Goal: Check status: Verify the current state of an ongoing process or item

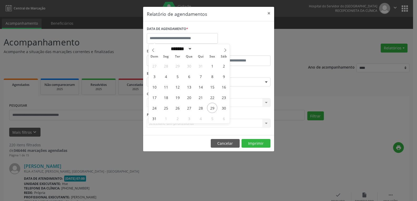
select select "*"
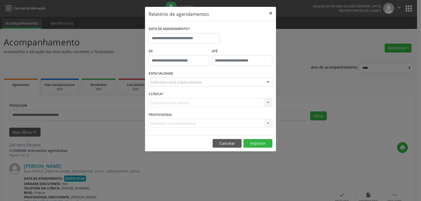
click at [272, 13] on button "×" at bounding box center [271, 13] width 11 height 13
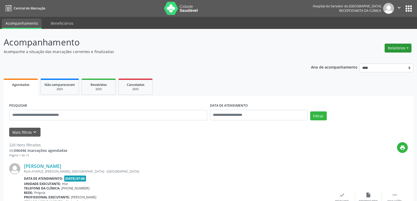
click at [398, 46] on button "Relatórios" at bounding box center [398, 48] width 27 height 9
click at [368, 57] on link "Agendamentos" at bounding box center [384, 59] width 57 height 7
select select "*"
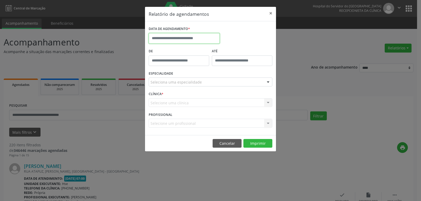
click at [187, 42] on input "text" at bounding box center [184, 38] width 71 height 11
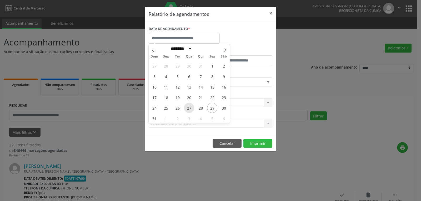
click at [188, 110] on span "27" at bounding box center [189, 108] width 10 height 10
type input "**********"
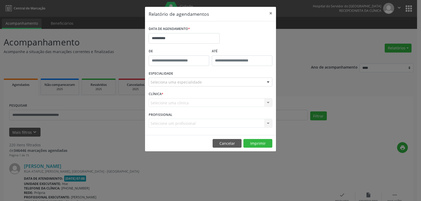
click at [208, 82] on div "Seleciona uma especialidade" at bounding box center [211, 82] width 124 height 9
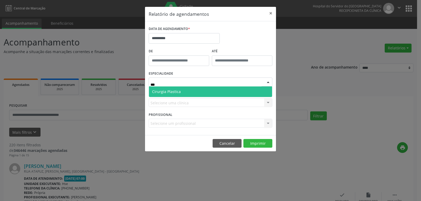
type input "****"
click at [205, 95] on span "Cirurgia Plastica" at bounding box center [210, 92] width 123 height 11
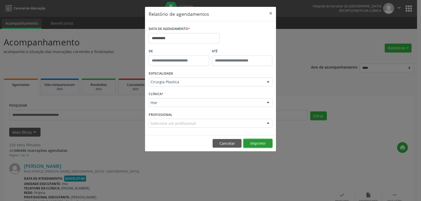
click at [254, 144] on button "Imprimir" at bounding box center [258, 143] width 29 height 9
click at [180, 42] on body "Central de Marcação Hospital do Servidor do [GEOGRAPHIC_DATA] Recepcionista da …" at bounding box center [210, 100] width 421 height 201
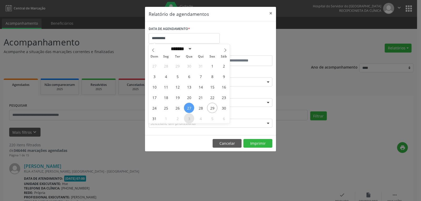
click at [190, 119] on span "3" at bounding box center [189, 119] width 10 height 10
type input "**********"
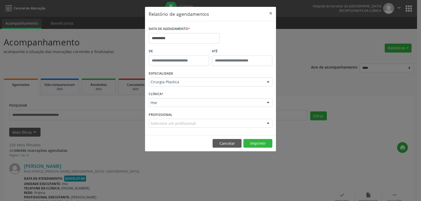
click at [247, 136] on footer "Cancelar Imprimir" at bounding box center [210, 143] width 131 height 17
click at [251, 149] on footer "Cancelar Imprimir" at bounding box center [210, 143] width 131 height 17
click at [252, 144] on button "Imprimir" at bounding box center [258, 143] width 29 height 9
click at [270, 13] on button "×" at bounding box center [271, 13] width 11 height 13
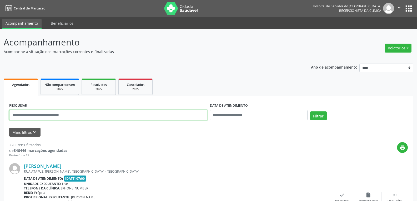
click at [124, 117] on input "text" at bounding box center [108, 115] width 198 height 11
paste input "**********"
click at [311, 112] on button "Filtrar" at bounding box center [319, 116] width 17 height 9
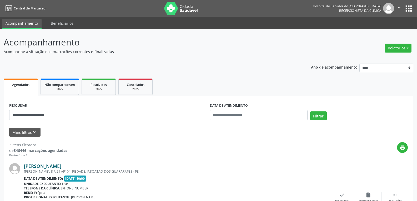
click at [61, 165] on link "[PERSON_NAME]" at bounding box center [42, 167] width 37 height 6
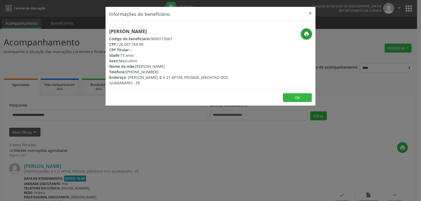
click at [306, 36] on icon "print" at bounding box center [307, 34] width 6 height 6
click at [179, 143] on div "Informações do beneficiário × [PERSON_NAME] Código do beneficiário: 9000113567 …" at bounding box center [210, 100] width 421 height 201
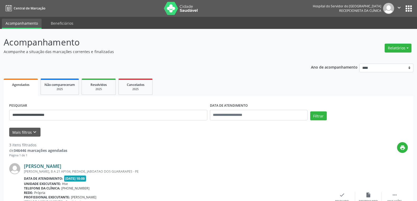
click at [61, 168] on link "[PERSON_NAME]" at bounding box center [42, 167] width 37 height 6
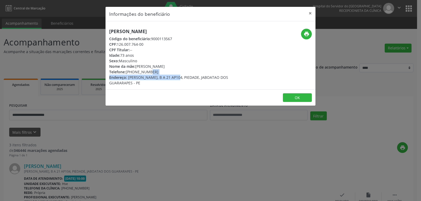
drag, startPoint x: 142, startPoint y: 76, endPoint x: 168, endPoint y: 77, distance: 25.6
click at [168, 77] on div "[PERSON_NAME] Código do beneficiário: 9000113567 CPF: 126.007.764-00 CPF Titula…" at bounding box center [175, 57] width 133 height 57
click at [158, 71] on div "Telefone: [PHONE_NUMBER]" at bounding box center [175, 72] width 133 height 6
drag, startPoint x: 134, startPoint y: 73, endPoint x: 155, endPoint y: 74, distance: 21.1
click at [155, 74] on div "Telefone: [PHONE_NUMBER]" at bounding box center [175, 72] width 133 height 6
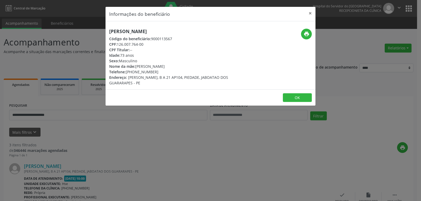
copy div "99999-0209"
drag, startPoint x: 312, startPoint y: 15, endPoint x: 296, endPoint y: 22, distance: 17.9
click at [312, 16] on button "×" at bounding box center [310, 13] width 11 height 13
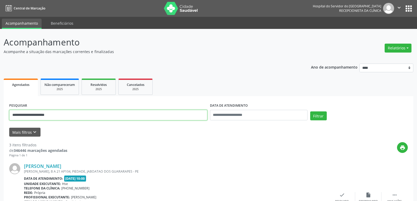
drag, startPoint x: 83, startPoint y: 113, endPoint x: 0, endPoint y: 150, distance: 90.5
paste input "*******"
type input "**********"
click at [311, 112] on button "Filtrar" at bounding box center [319, 116] width 17 height 9
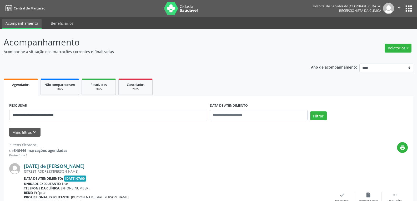
click at [72, 166] on link "[DATE] de [PERSON_NAME]" at bounding box center [54, 167] width 61 height 6
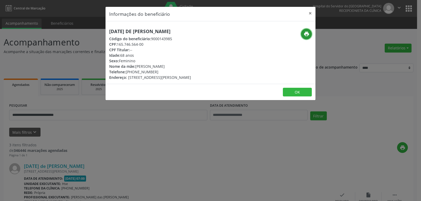
click at [305, 37] on icon "print" at bounding box center [307, 34] width 6 height 6
